Goal: Information Seeking & Learning: Learn about a topic

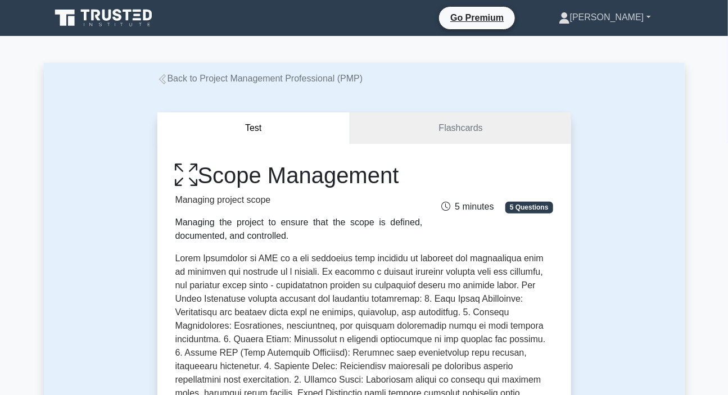
click at [612, 22] on link "[PERSON_NAME]" at bounding box center [605, 17] width 146 height 22
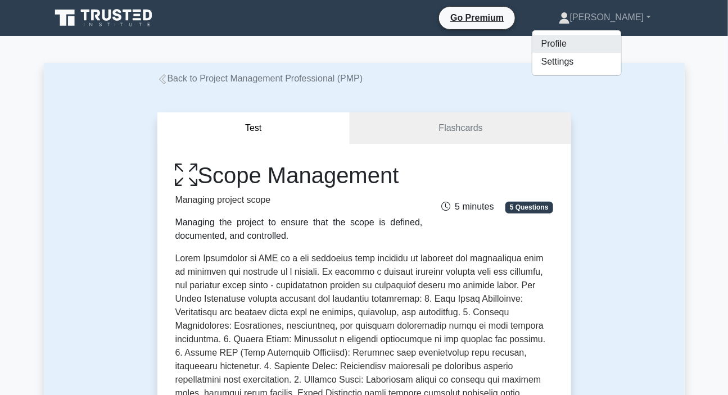
click at [585, 43] on link "Profile" at bounding box center [577, 44] width 89 height 18
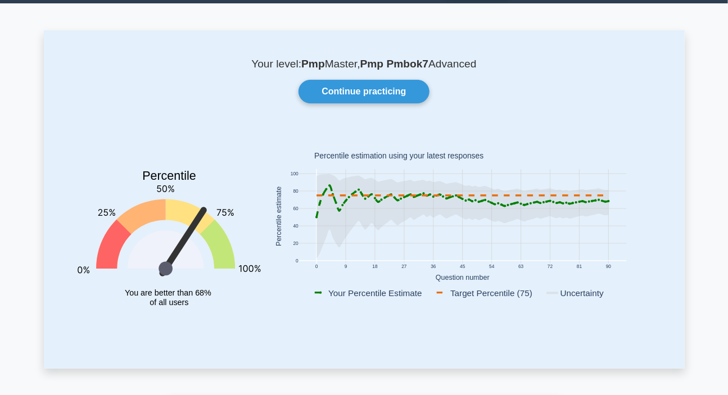
scroll to position [51, 0]
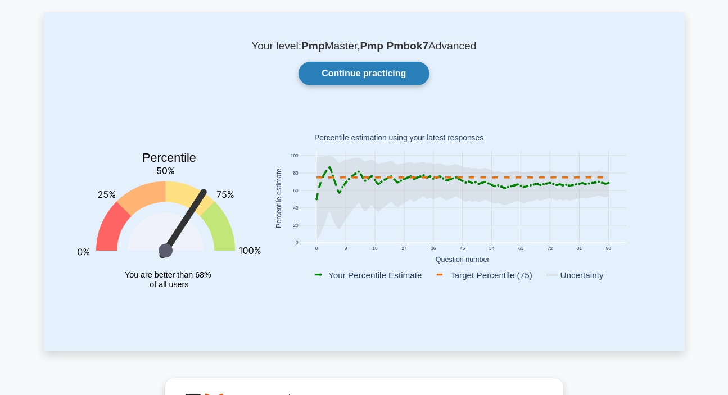
click at [404, 70] on link "Continue practicing" at bounding box center [364, 74] width 130 height 24
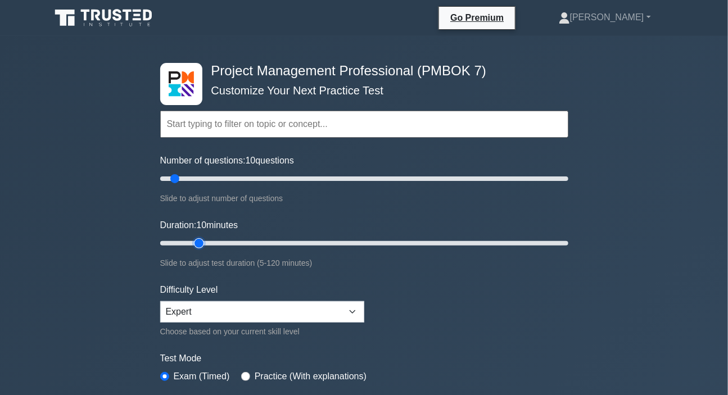
type input "15"
click at [193, 243] on input "Duration: 10 minutes" at bounding box center [364, 243] width 408 height 13
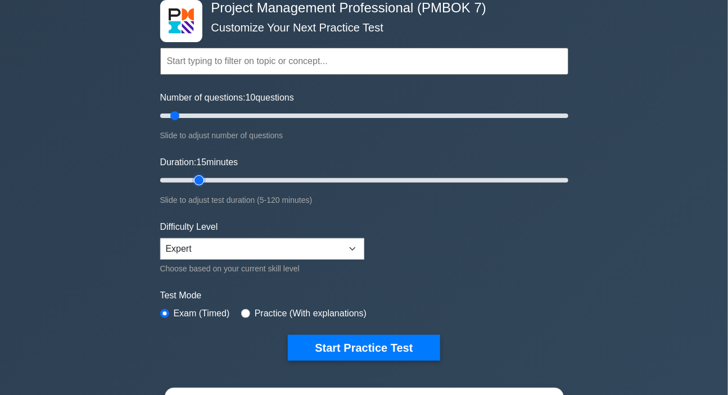
scroll to position [204, 0]
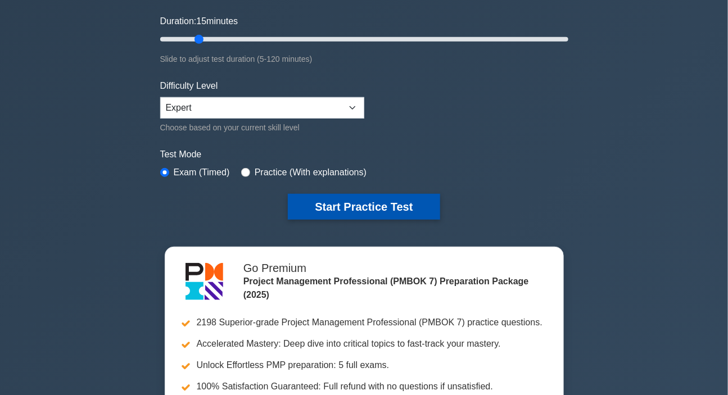
click at [362, 208] on button "Start Practice Test" at bounding box center [364, 207] width 152 height 26
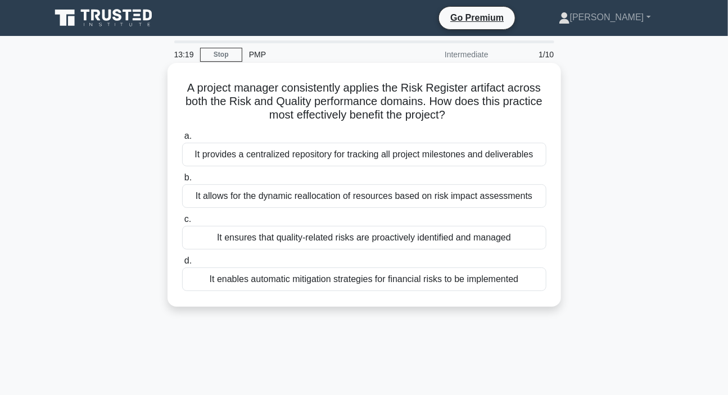
click at [323, 241] on div "It ensures that quality-related risks are proactively identified and managed" at bounding box center [364, 238] width 364 height 24
click at [182, 223] on input "c. It ensures that quality-related risks are proactively identified and managed" at bounding box center [182, 219] width 0 height 7
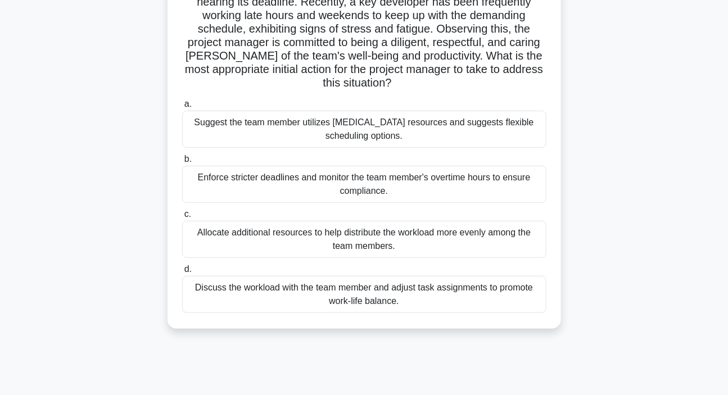
scroll to position [102, 0]
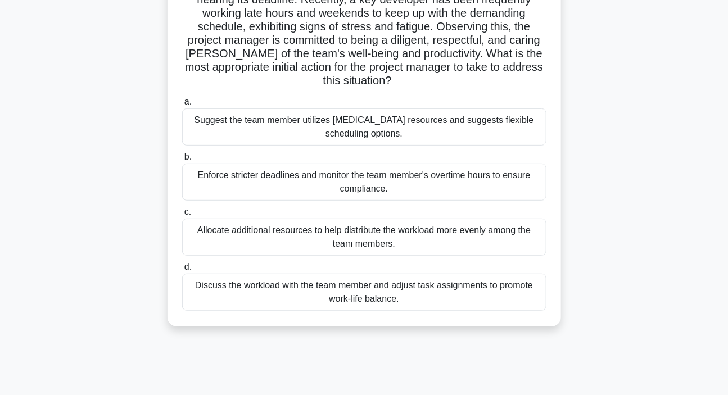
click at [348, 298] on div "Discuss the workload with the team member and adjust task assignments to promot…" at bounding box center [364, 292] width 364 height 37
click at [182, 271] on input "d. Discuss the workload with the team member and adjust task assignments to pro…" at bounding box center [182, 267] width 0 height 7
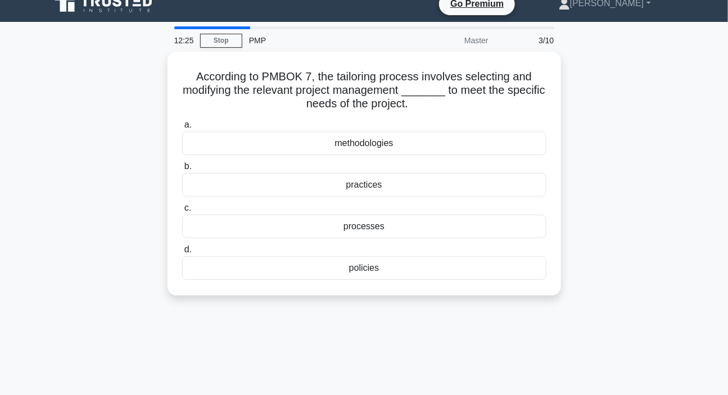
scroll to position [0, 0]
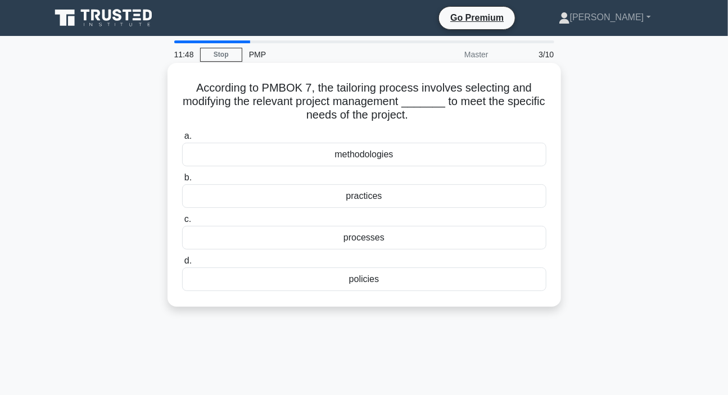
click at [371, 240] on div "processes" at bounding box center [364, 238] width 364 height 24
click at [182, 223] on input "c. processes" at bounding box center [182, 219] width 0 height 7
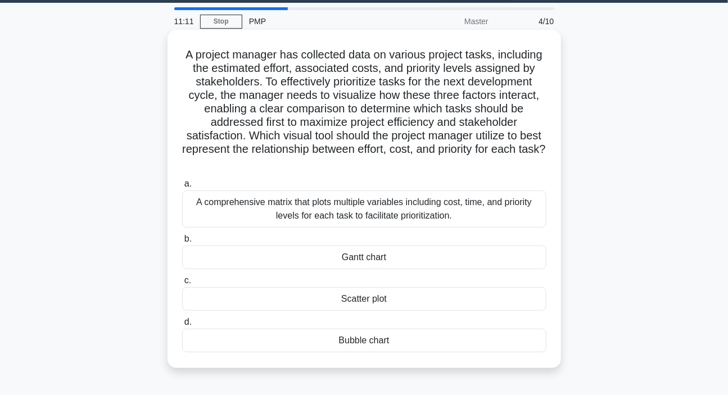
scroll to position [51, 0]
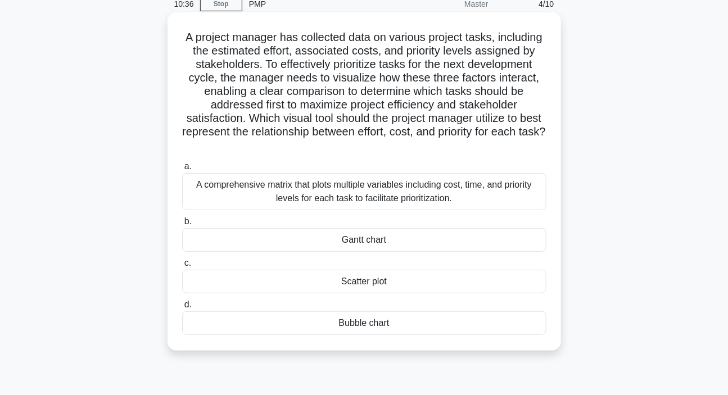
click at [360, 199] on div "A comprehensive matrix that plots multiple variables including cost, time, and …" at bounding box center [364, 191] width 364 height 37
click at [182, 170] on input "a. A comprehensive matrix that plots multiple variables including cost, time, a…" at bounding box center [182, 166] width 0 height 7
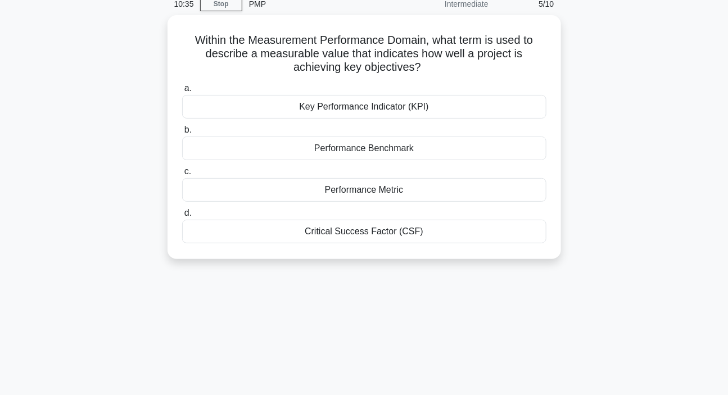
scroll to position [0, 0]
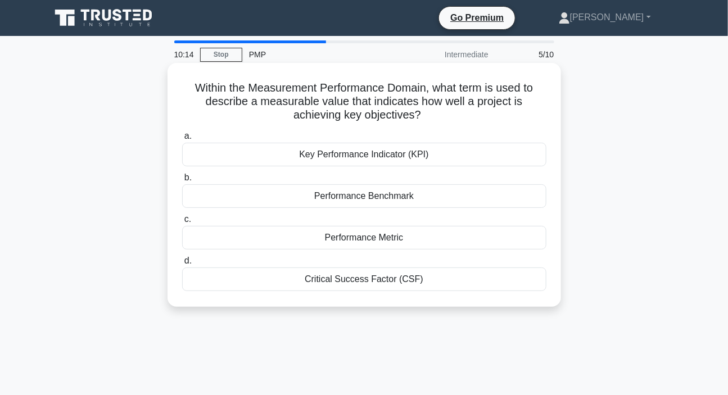
click at [380, 240] on div "Performance Metric" at bounding box center [364, 238] width 364 height 24
click at [182, 223] on input "c. Performance Metric" at bounding box center [182, 219] width 0 height 7
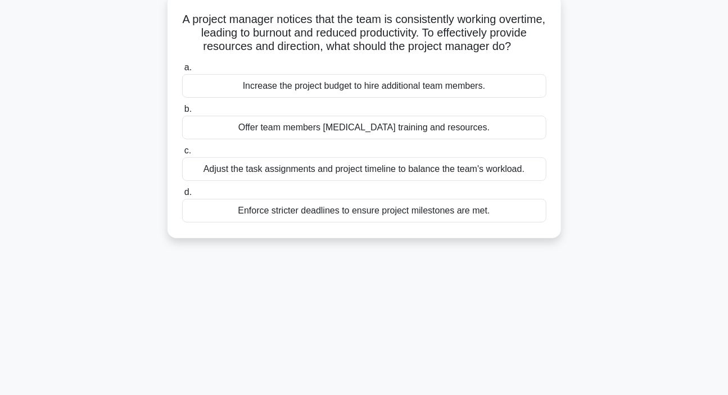
scroll to position [51, 0]
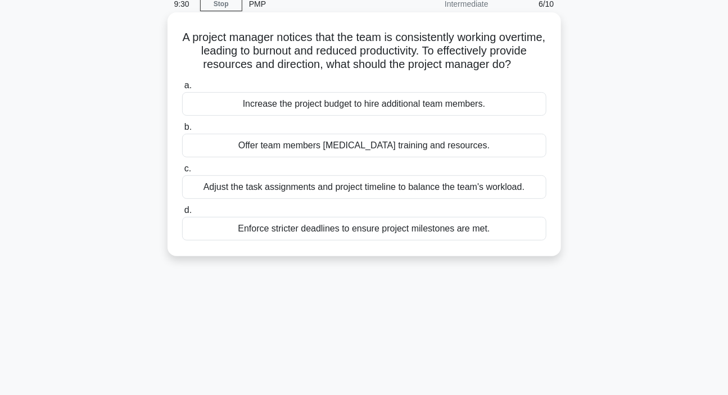
click at [357, 199] on div "Adjust the task assignments and project timeline to balance the team's workload." at bounding box center [364, 187] width 364 height 24
click at [182, 173] on input "c. Adjust the task assignments and project timeline to balance the team's workl…" at bounding box center [182, 168] width 0 height 7
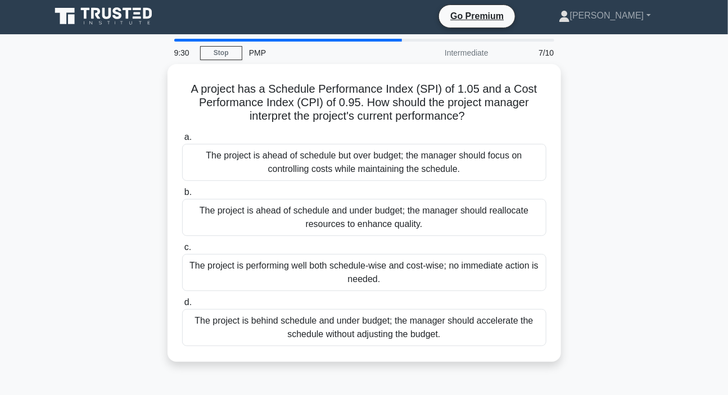
scroll to position [0, 0]
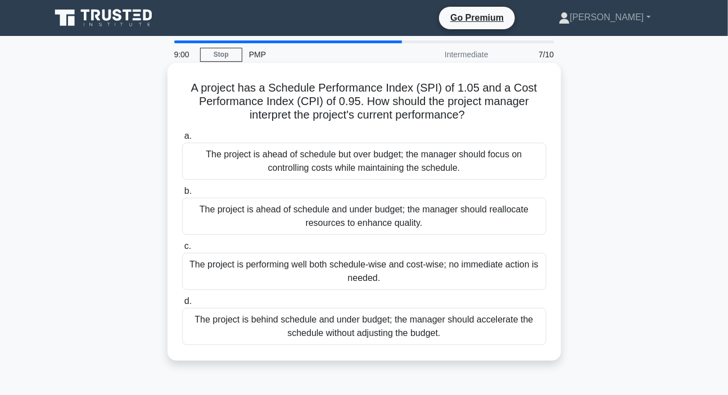
click at [373, 158] on div "The project is ahead of schedule but over budget; the manager should focus on c…" at bounding box center [364, 161] width 364 height 37
click at [182, 140] on input "a. The project is ahead of schedule but over budget; the manager should focus o…" at bounding box center [182, 136] width 0 height 7
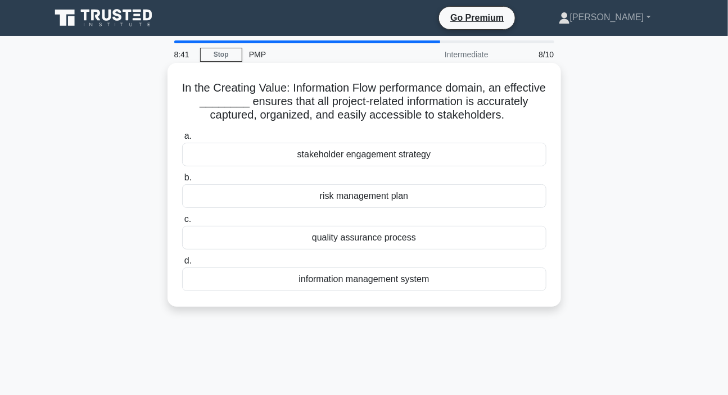
click at [360, 291] on div "information management system" at bounding box center [364, 280] width 364 height 24
click at [182, 265] on input "d. information management system" at bounding box center [182, 261] width 0 height 7
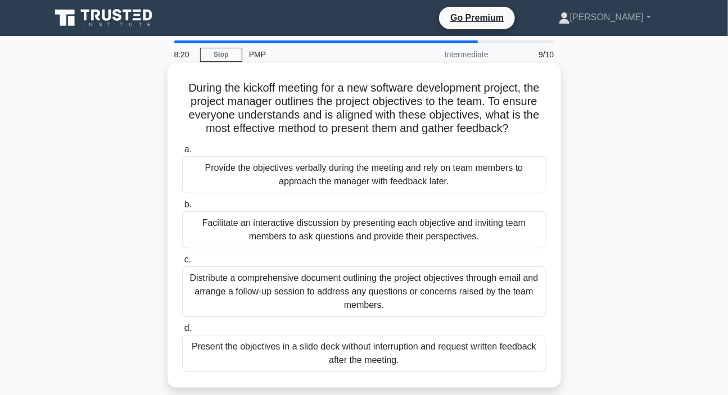
click at [286, 232] on div "Facilitate an interactive discussion by presenting each objective and inviting …" at bounding box center [364, 229] width 364 height 37
click at [182, 209] on input "b. Facilitate an interactive discussion by presenting each objective and inviti…" at bounding box center [182, 204] width 0 height 7
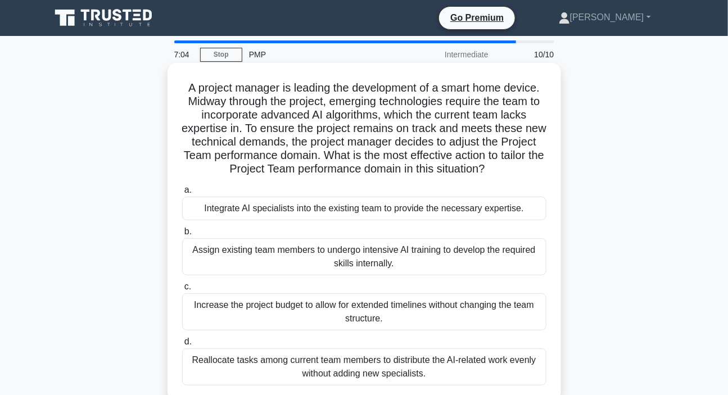
click at [339, 260] on div "Assign existing team members to undergo intensive AI training to develop the re…" at bounding box center [364, 256] width 364 height 37
click at [182, 236] on input "b. Assign existing team members to undergo intensive AI training to develop the…" at bounding box center [182, 231] width 0 height 7
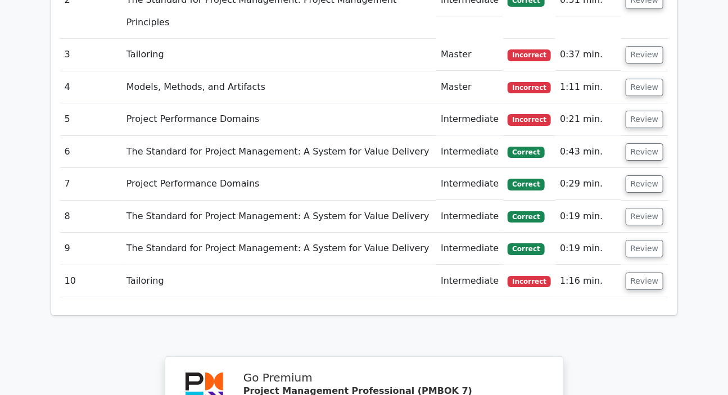
scroll to position [1431, 0]
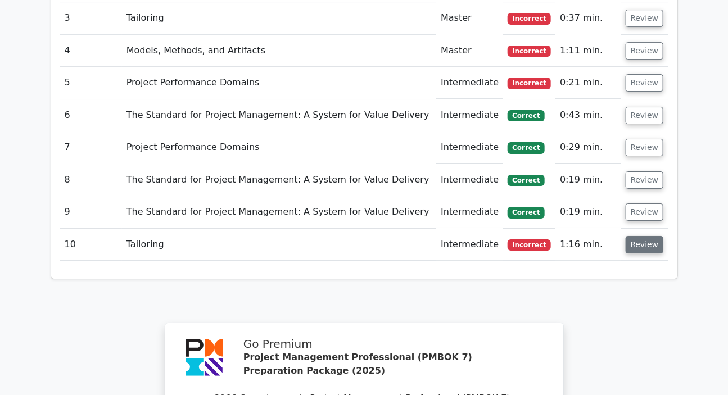
click at [644, 236] on button "Review" at bounding box center [645, 244] width 38 height 17
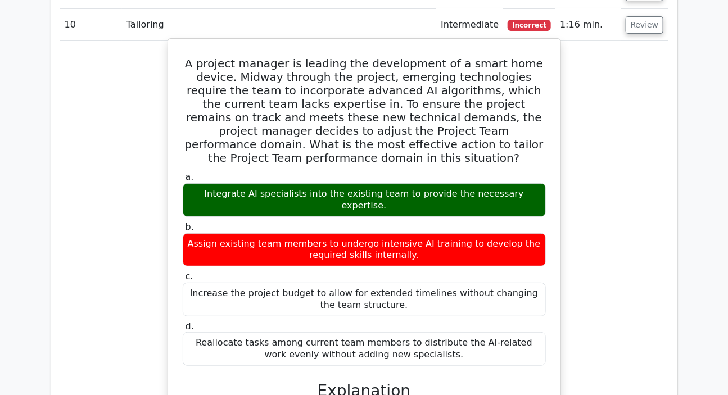
scroll to position [1738, 0]
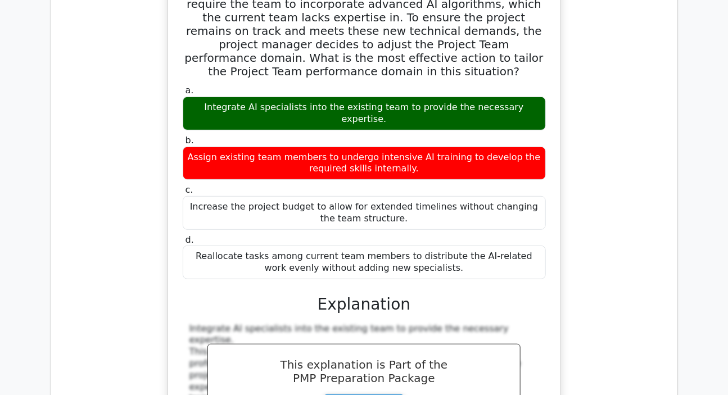
drag, startPoint x: 192, startPoint y: 180, endPoint x: 204, endPoint y: 277, distance: 97.5
click at [204, 323] on div "Integrate AI specialists into the existing team to provide the necessary expert…" at bounding box center [364, 401] width 363 height 157
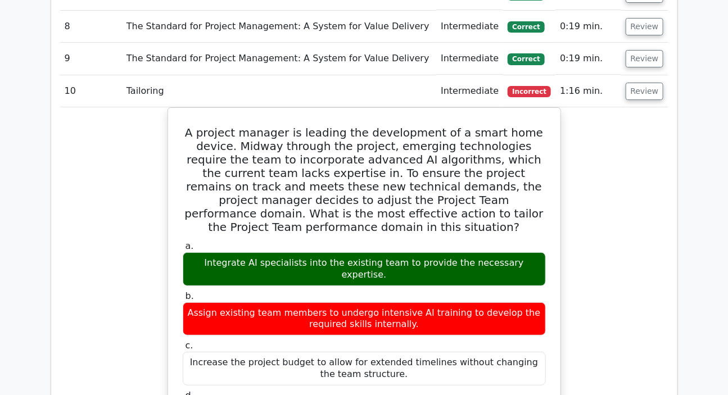
click at [660, 129] on div "A project manager is leading the development of a smart home device. Midway thr…" at bounding box center [364, 385] width 609 height 556
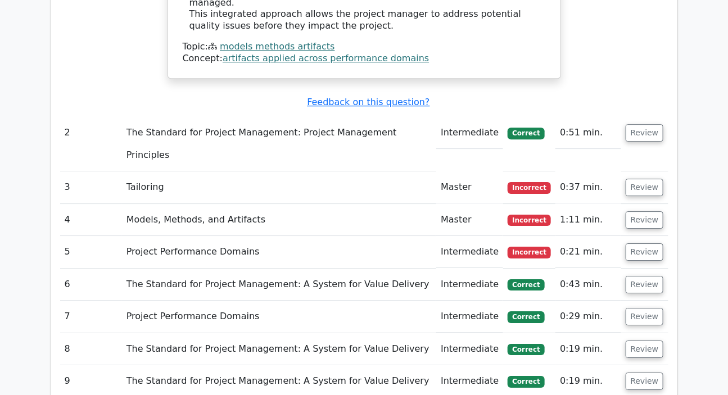
scroll to position [1278, 0]
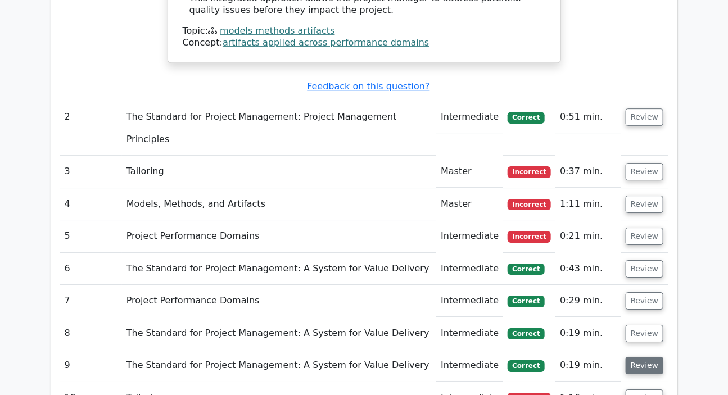
click at [647, 357] on button "Review" at bounding box center [645, 365] width 38 height 17
click at [646, 325] on button "Review" at bounding box center [645, 333] width 38 height 17
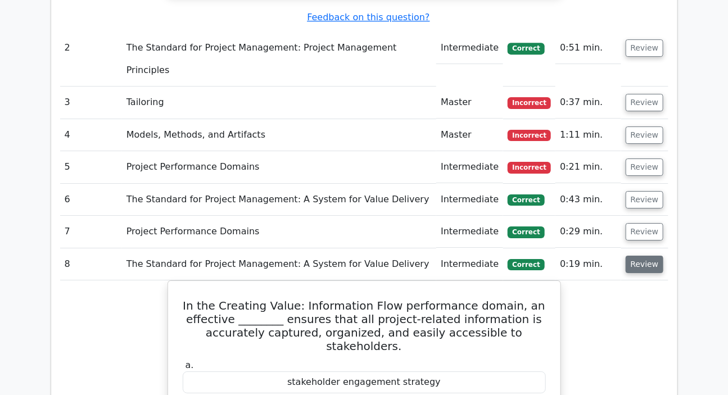
scroll to position [1329, 0]
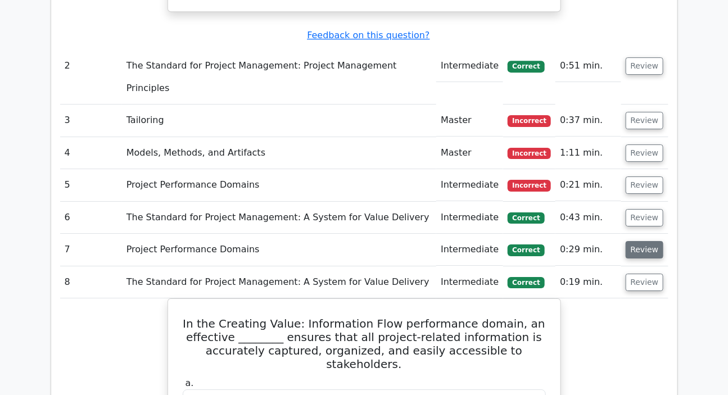
click at [644, 241] on button "Review" at bounding box center [645, 249] width 38 height 17
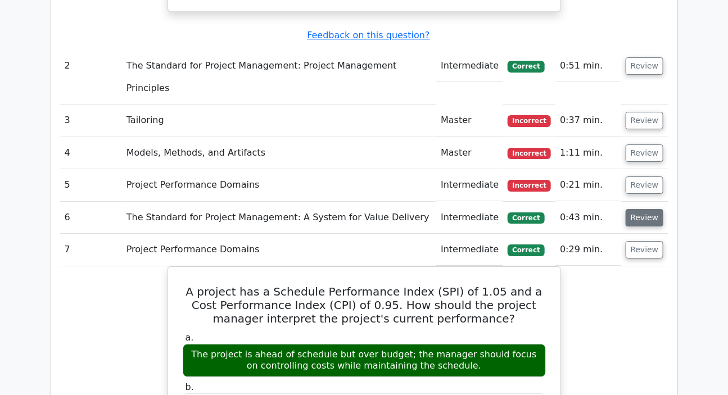
click at [636, 209] on button "Review" at bounding box center [645, 217] width 38 height 17
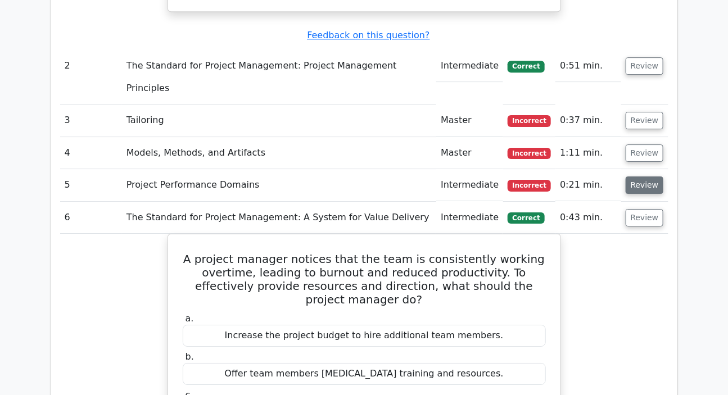
click at [636, 177] on button "Review" at bounding box center [645, 185] width 38 height 17
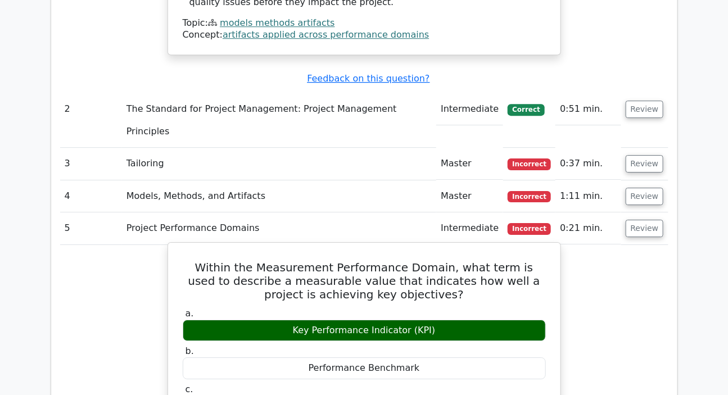
scroll to position [1227, 0]
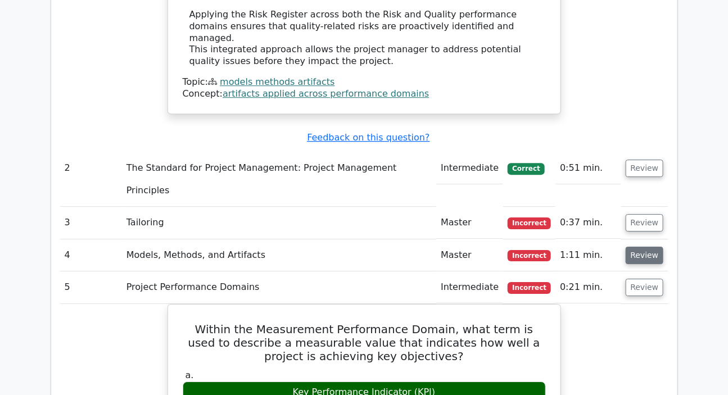
click at [644, 247] on button "Review" at bounding box center [645, 255] width 38 height 17
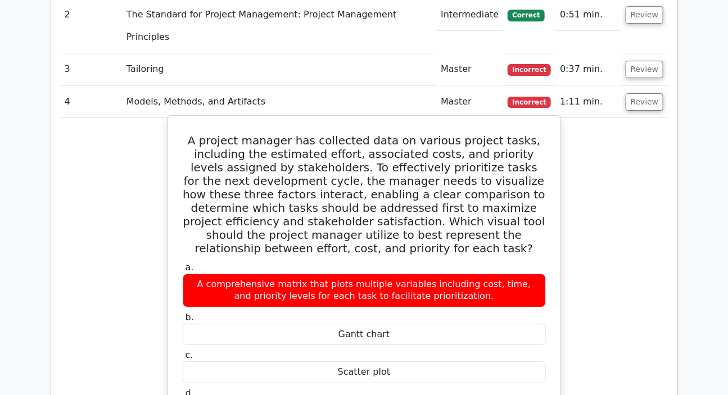
scroll to position [1278, 0]
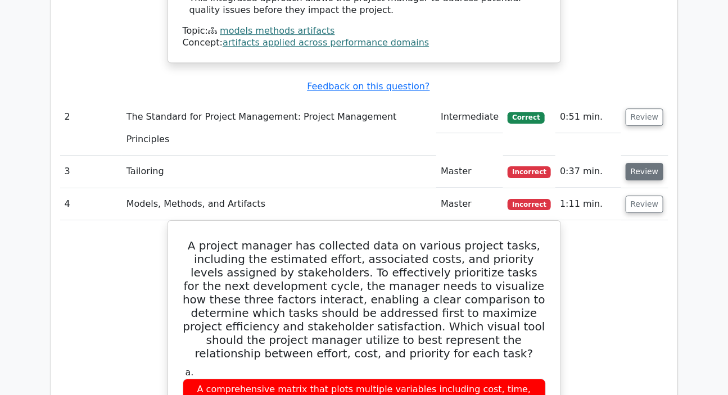
click at [637, 163] on button "Review" at bounding box center [645, 171] width 38 height 17
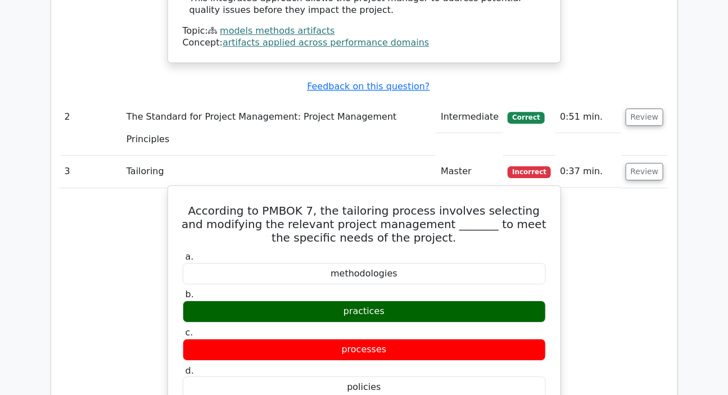
scroll to position [1125, 0]
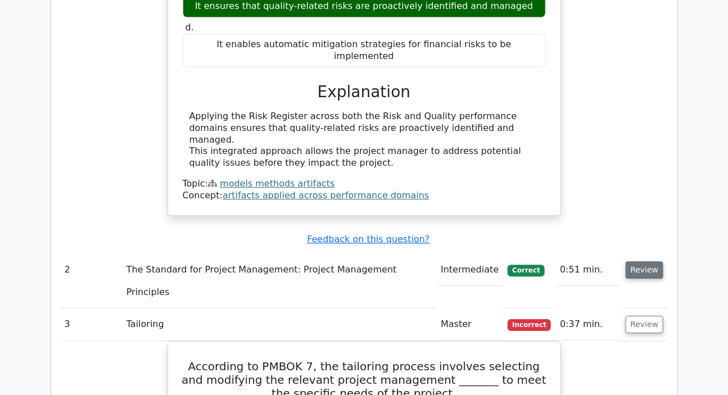
click at [636, 262] on button "Review" at bounding box center [645, 270] width 38 height 17
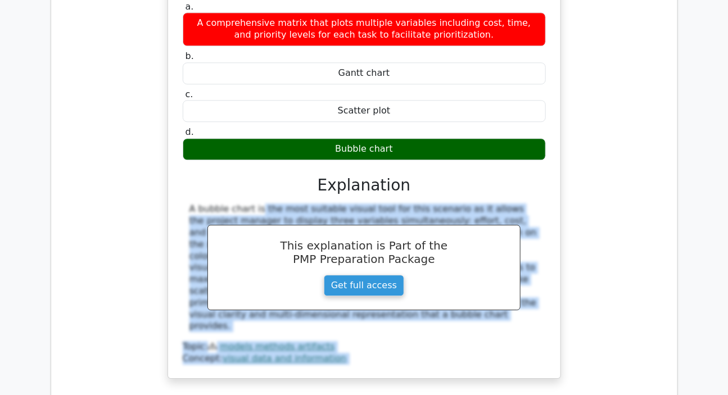
scroll to position [2687, 0]
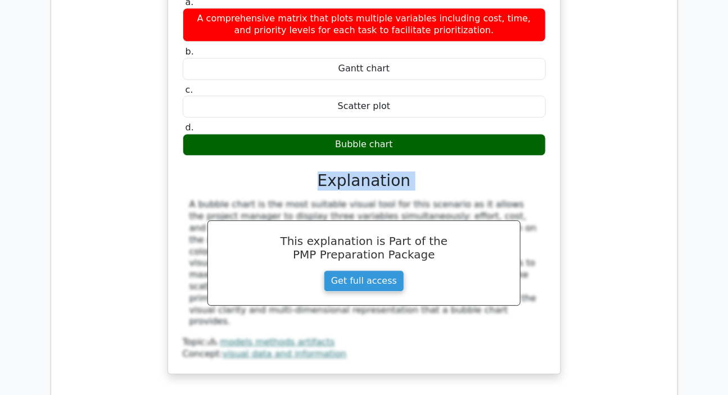
drag, startPoint x: 189, startPoint y: 300, endPoint x: 210, endPoint y: 158, distance: 143.2
click at [210, 158] on div "a. A comprehensive matrix that plots multiple variables including cost, time, a…" at bounding box center [365, 177] width 366 height 366
drag, startPoint x: 208, startPoint y: 157, endPoint x: 196, endPoint y: 156, distance: 12.4
click at [204, 174] on div "a. A comprehensive matrix that plots multiple variables including cost, time, a…" at bounding box center [365, 177] width 366 height 366
click at [344, 134] on div "Bubble chart" at bounding box center [364, 145] width 363 height 22
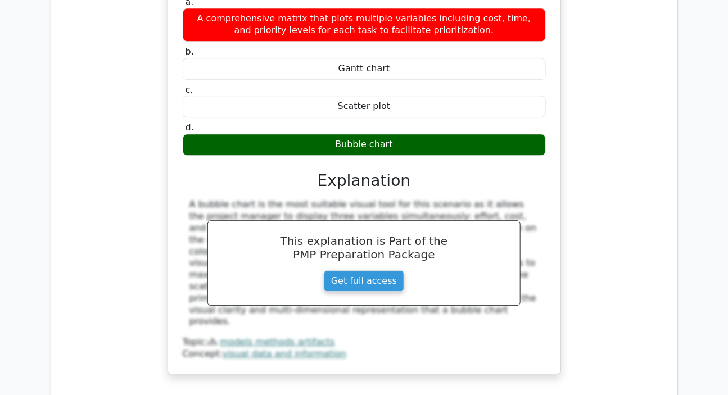
click at [344, 134] on div "Bubble chart" at bounding box center [364, 145] width 363 height 22
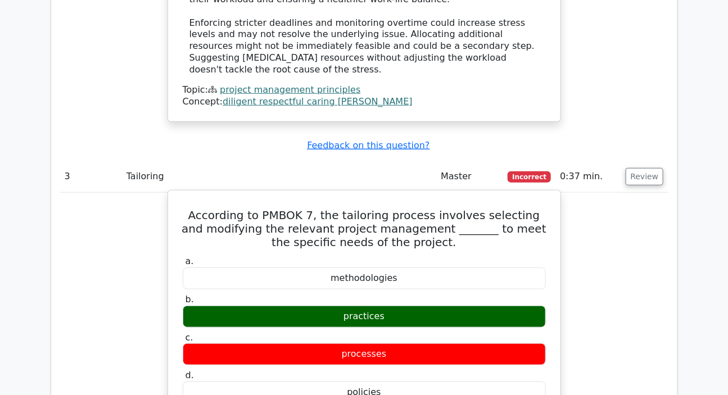
scroll to position [1868, 0]
